Goal: Transaction & Acquisition: Purchase product/service

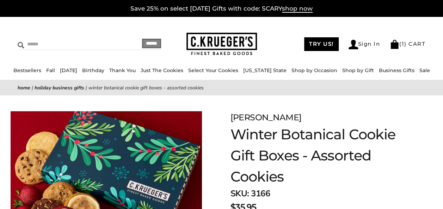
click at [32, 44] on input "Search" at bounding box center [64, 44] width 93 height 11
type input "******"
click at [142, 39] on input "******" at bounding box center [151, 44] width 19 height 10
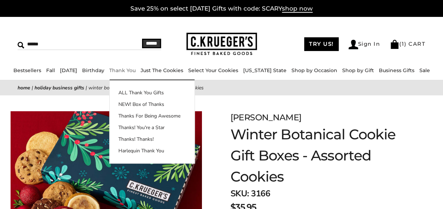
click at [135, 70] on link "Thank You" at bounding box center [122, 70] width 26 height 6
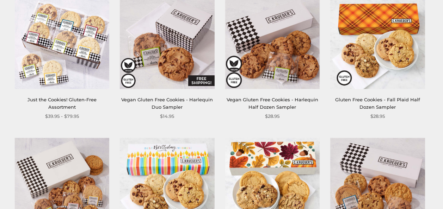
scroll to position [144, 0]
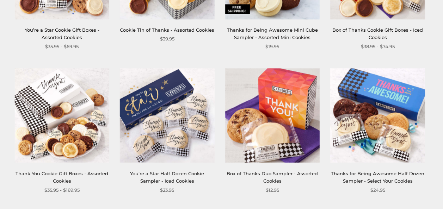
scroll to position [517, 0]
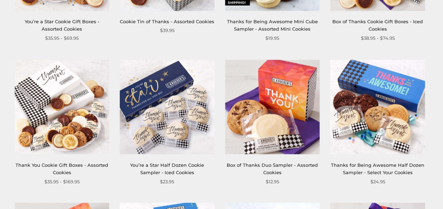
click at [66, 99] on img at bounding box center [61, 107] width 95 height 95
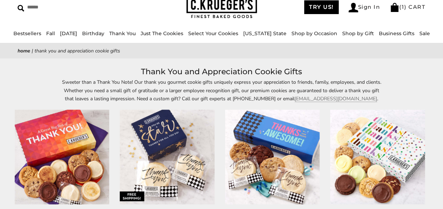
scroll to position [0, 0]
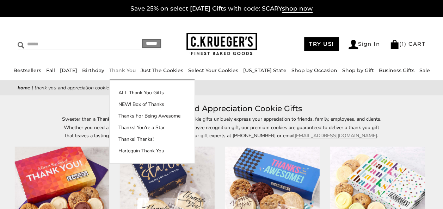
click at [61, 47] on input "Search" at bounding box center [64, 44] width 93 height 11
type input "**********"
click at [142, 39] on input "******" at bounding box center [151, 44] width 19 height 10
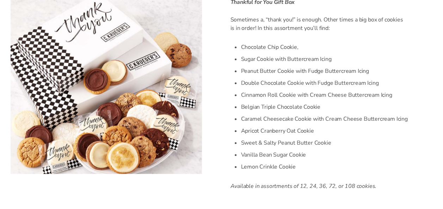
scroll to position [207, 0]
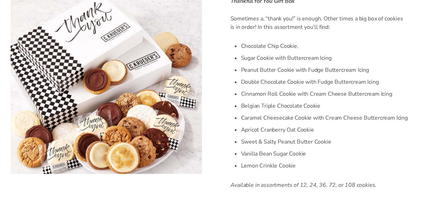
click at [150, 130] on img at bounding box center [106, 87] width 191 height 174
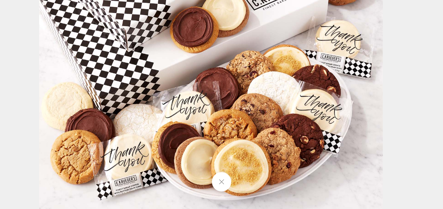
drag, startPoint x: 206, startPoint y: 171, endPoint x: 172, endPoint y: 94, distance: 83.8
click at [172, 94] on img at bounding box center [210, 39] width 343 height 343
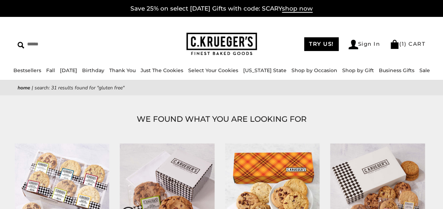
scroll to position [116, 0]
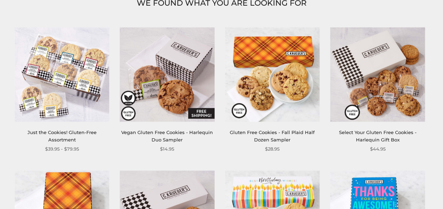
click at [68, 69] on img at bounding box center [61, 74] width 95 height 95
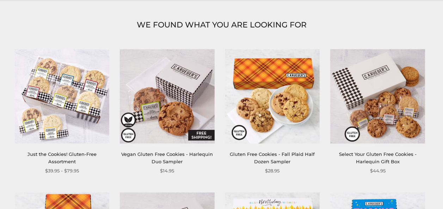
scroll to position [98, 0]
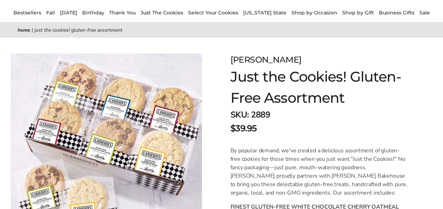
scroll to position [63, 0]
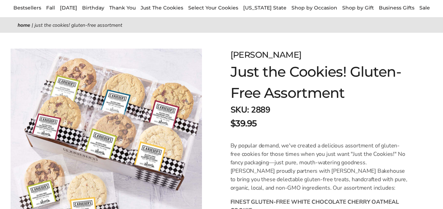
click at [155, 163] on img at bounding box center [106, 136] width 191 height 174
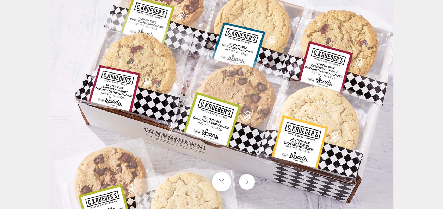
scroll to position [0, 0]
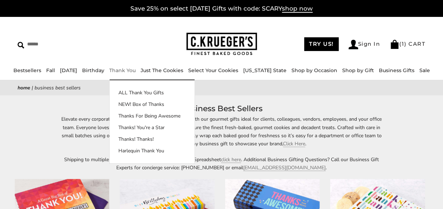
click at [136, 71] on link "Thank You" at bounding box center [122, 70] width 26 height 6
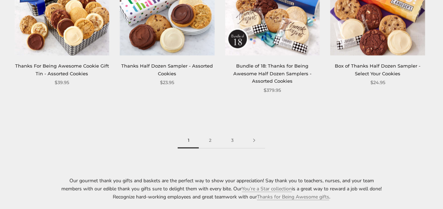
scroll to position [901, 0]
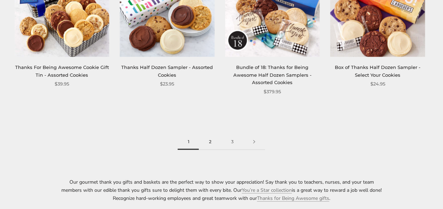
click at [206, 135] on link "2" at bounding box center [210, 142] width 22 height 16
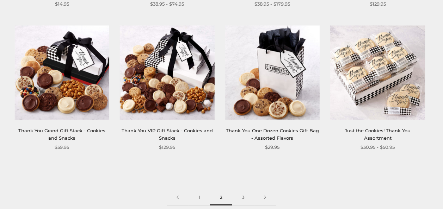
scroll to position [855, 0]
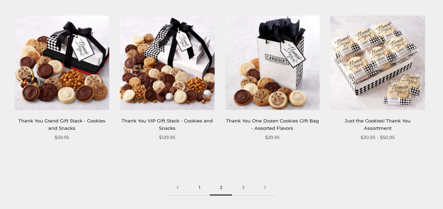
click at [198, 180] on link "1" at bounding box center [198, 188] width 21 height 16
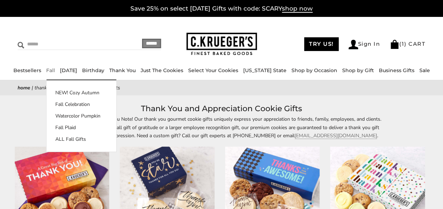
click at [44, 42] on input "Search" at bounding box center [64, 44] width 93 height 11
type input "**********"
click at [142, 39] on input "******" at bounding box center [151, 44] width 19 height 10
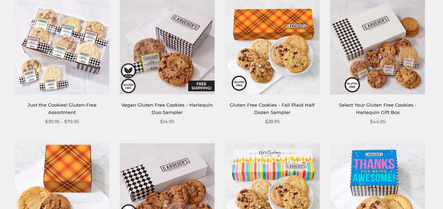
scroll to position [149, 0]
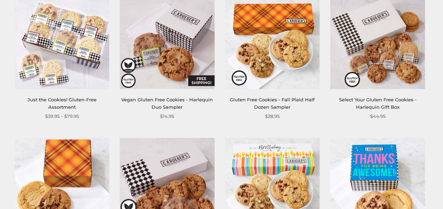
click at [386, 44] on img at bounding box center [377, 41] width 95 height 95
click at [385, 57] on img at bounding box center [377, 41] width 95 height 95
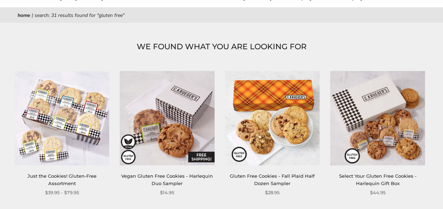
scroll to position [0, 0]
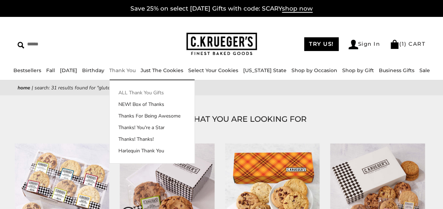
click at [136, 93] on link "ALL Thank You Gifts" at bounding box center [152, 92] width 85 height 7
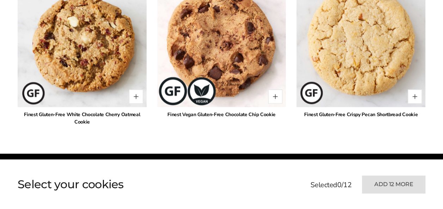
scroll to position [629, 0]
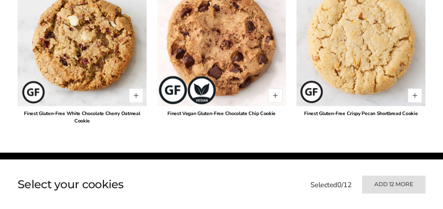
click at [406, 114] on div "Finest Gluten-Free Crispy Pecan Shortbread Cookie" at bounding box center [360, 113] width 129 height 7
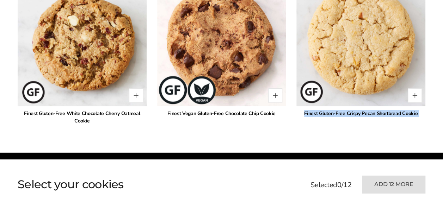
click at [406, 114] on div "Finest Gluten-Free Crispy Pecan Shortbread Cookie" at bounding box center [360, 113] width 129 height 7
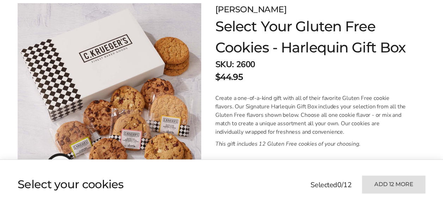
scroll to position [112, 0]
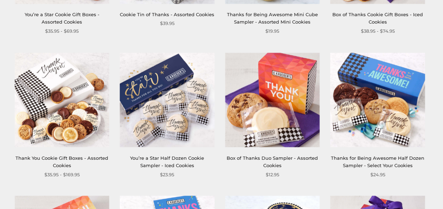
scroll to position [525, 0]
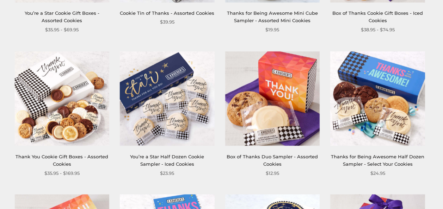
click at [51, 92] on img at bounding box center [61, 98] width 95 height 95
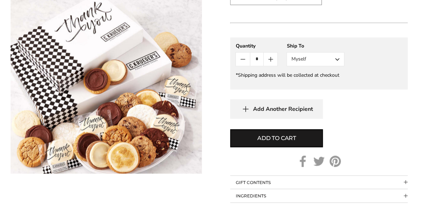
scroll to position [593, 0]
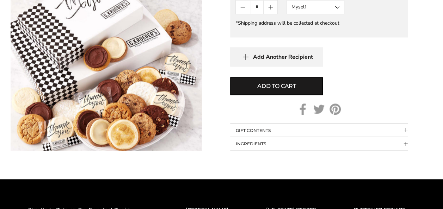
click at [396, 131] on button "GIFT CONTENTS" at bounding box center [319, 130] width 178 height 13
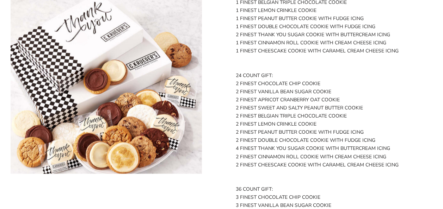
scroll to position [774, 0]
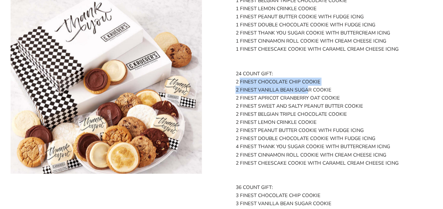
drag, startPoint x: 236, startPoint y: 82, endPoint x: 290, endPoint y: 86, distance: 53.7
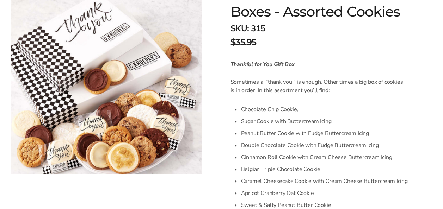
scroll to position [0, 0]
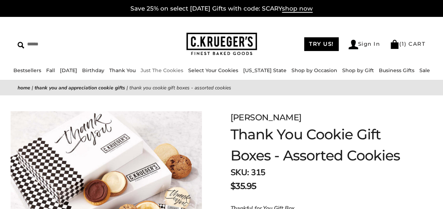
click at [172, 68] on link "Just The Cookies" at bounding box center [162, 70] width 43 height 6
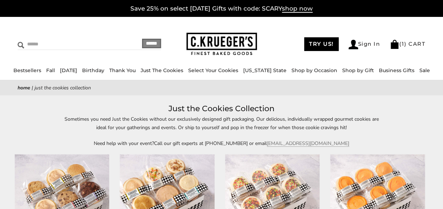
click at [73, 39] on input "Search" at bounding box center [64, 44] width 93 height 11
type input "**********"
click at [142, 39] on input "******" at bounding box center [151, 44] width 19 height 10
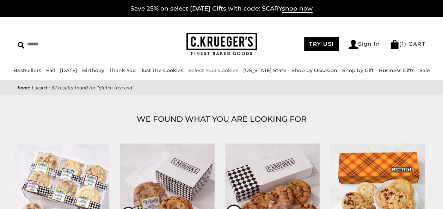
click at [234, 67] on li "Select Your Cookies" at bounding box center [213, 71] width 50 height 8
click at [230, 73] on link "Select Your Cookies" at bounding box center [213, 70] width 50 height 6
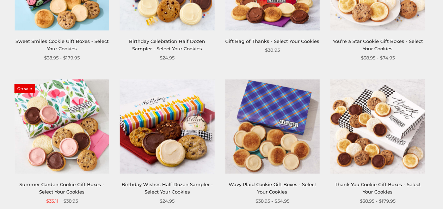
scroll to position [796, 0]
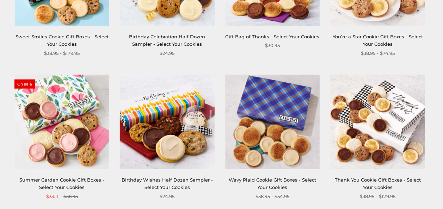
click at [400, 124] on img at bounding box center [377, 122] width 95 height 95
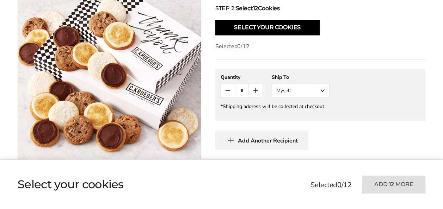
scroll to position [321, 0]
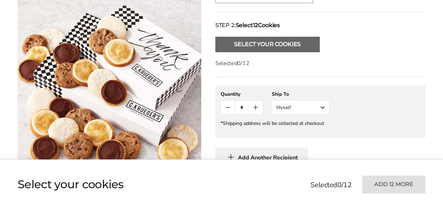
click at [286, 37] on button "Select Your Cookies" at bounding box center [267, 44] width 104 height 15
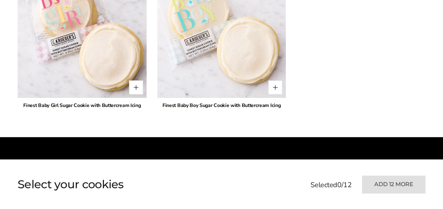
scroll to position [1924, 0]
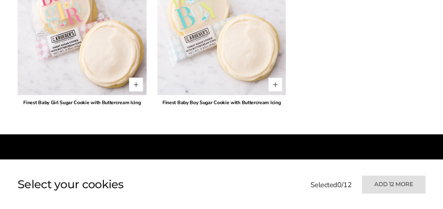
drag, startPoint x: 372, startPoint y: 88, endPoint x: 393, endPoint y: 54, distance: 39.5
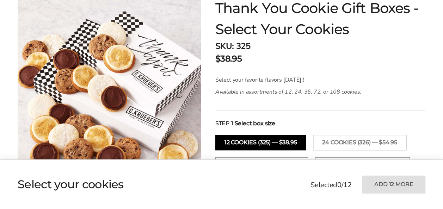
scroll to position [0, 0]
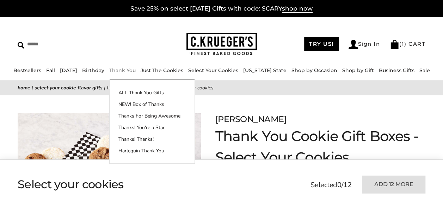
click at [136, 68] on link "Thank You" at bounding box center [122, 70] width 26 height 6
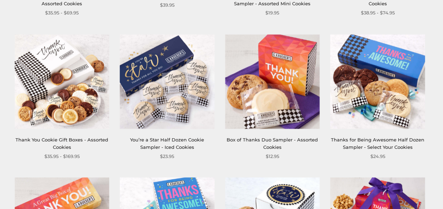
scroll to position [546, 0]
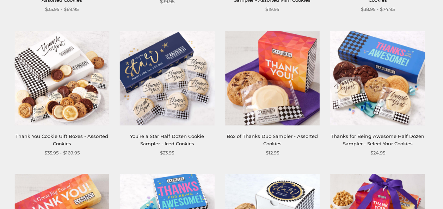
click at [70, 96] on img at bounding box center [61, 78] width 95 height 95
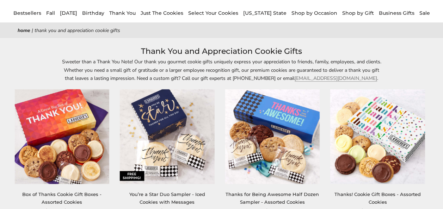
scroll to position [0, 0]
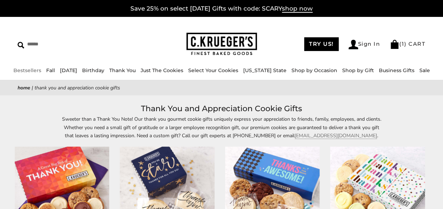
click at [41, 71] on link "Bestsellers" at bounding box center [27, 70] width 28 height 6
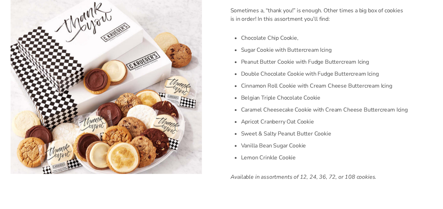
scroll to position [217, 0]
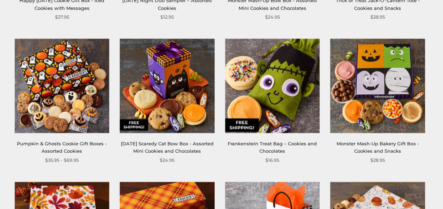
scroll to position [387, 0]
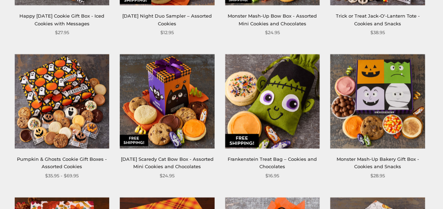
click at [73, 127] on img at bounding box center [61, 101] width 95 height 95
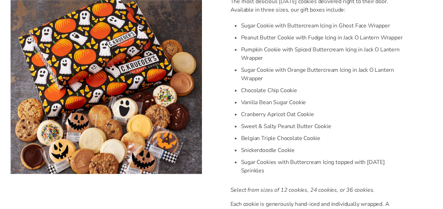
scroll to position [230, 0]
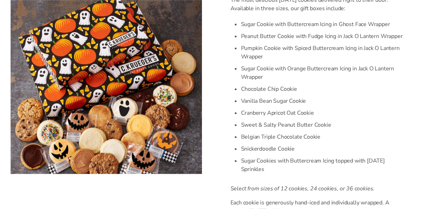
click at [127, 155] on img at bounding box center [106, 87] width 191 height 174
click at [70, 143] on img at bounding box center [106, 87] width 191 height 174
click at [70, 158] on img at bounding box center [106, 87] width 191 height 174
